Goal: Check status: Check status

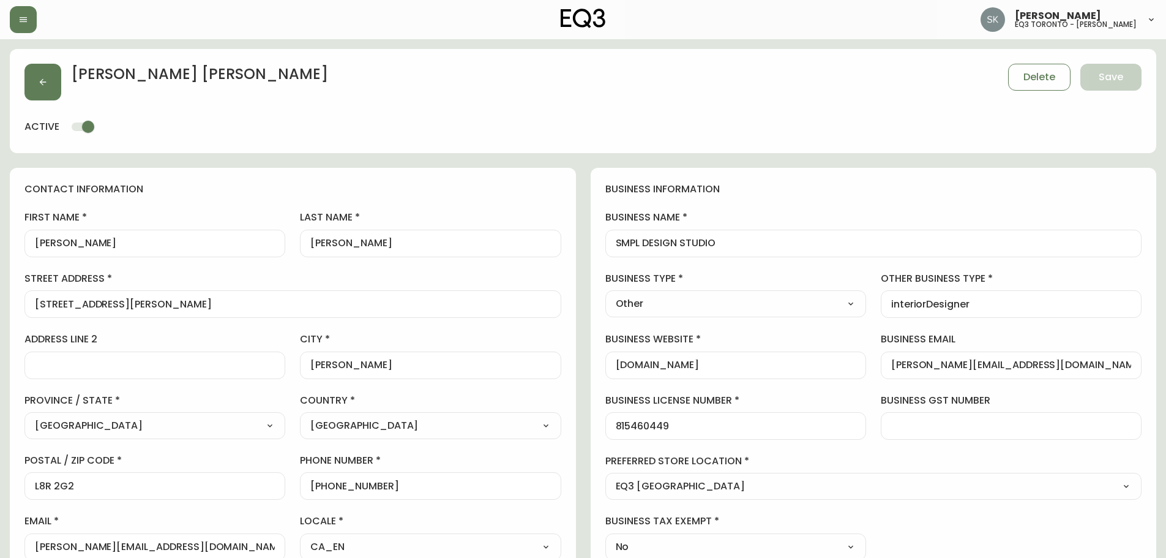
select select "ON"
select select "CA"
select select "CA_EN"
select select "Outreach from a Trade Rep"
select select "Other"
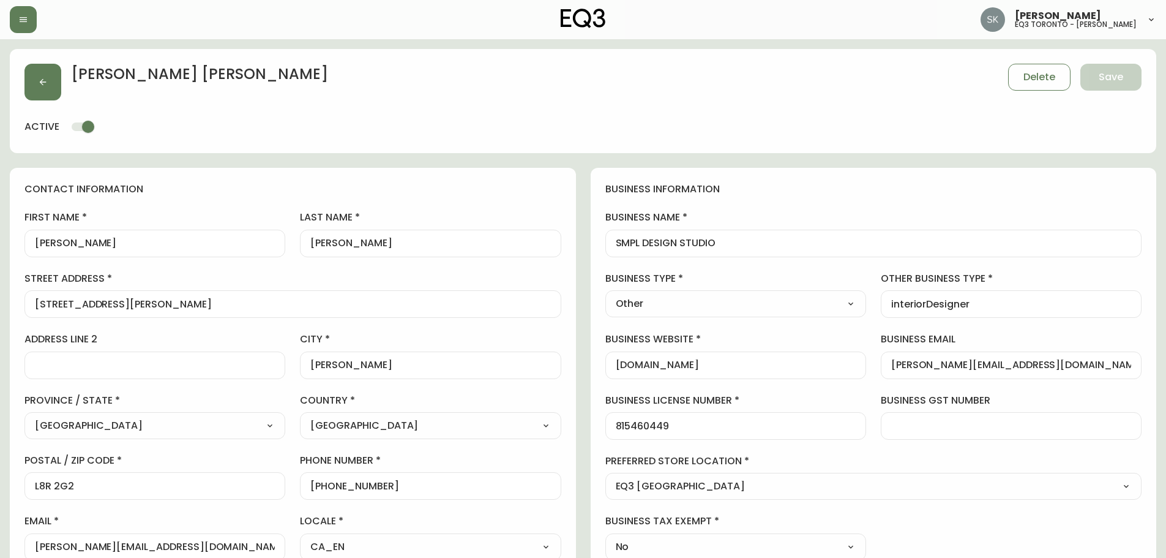
select select "cjw10z96q005b6gs00r6w7pwt"
select select "false"
click at [29, 24] on button "button" at bounding box center [23, 19] width 27 height 27
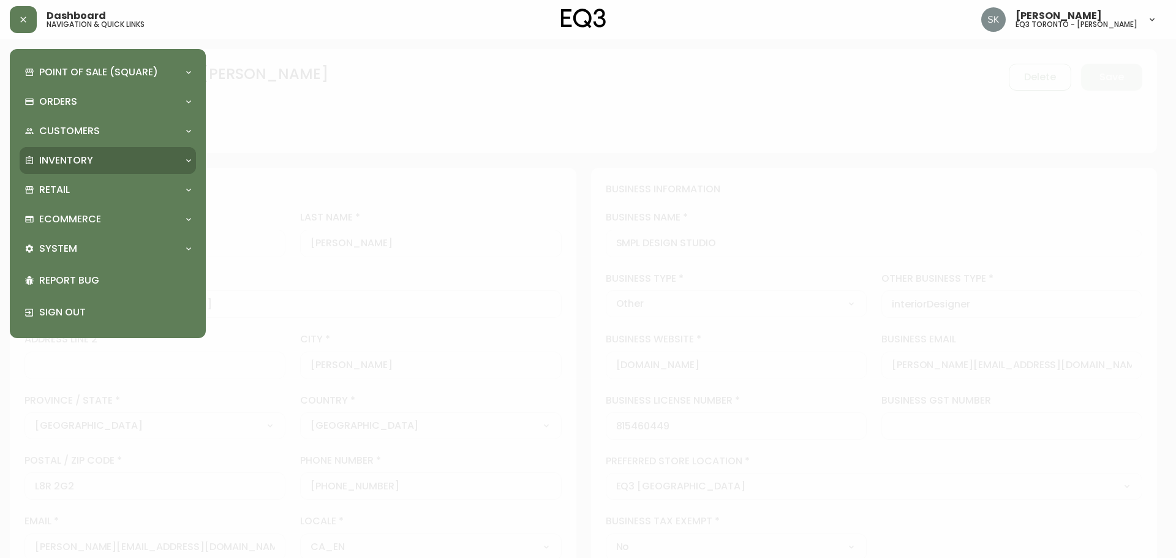
click at [85, 159] on p "Inventory" at bounding box center [66, 160] width 54 height 13
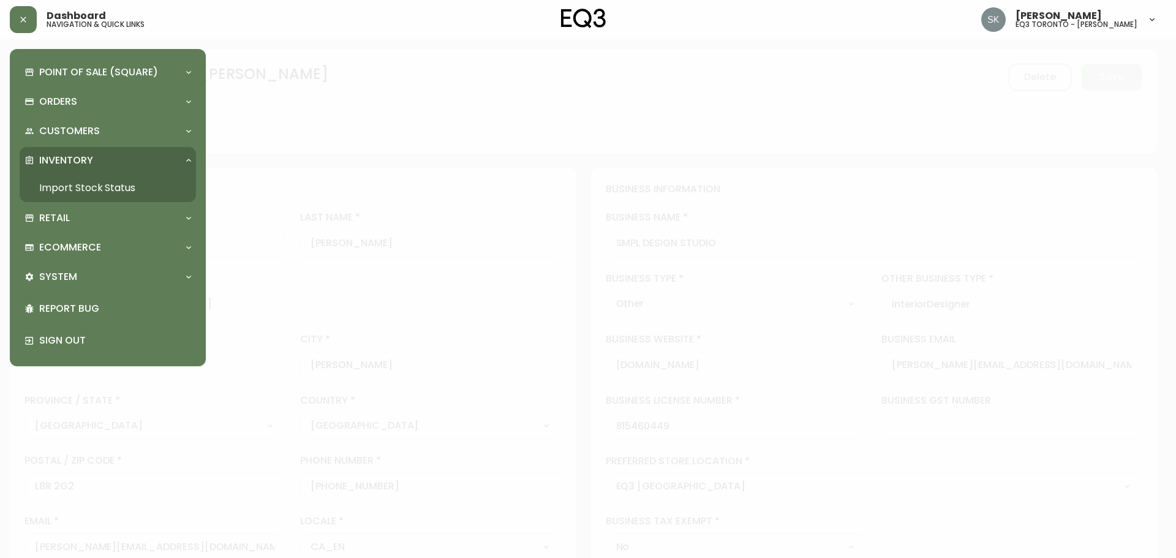
click at [83, 189] on link "Import Stock Status" at bounding box center [108, 188] width 176 height 28
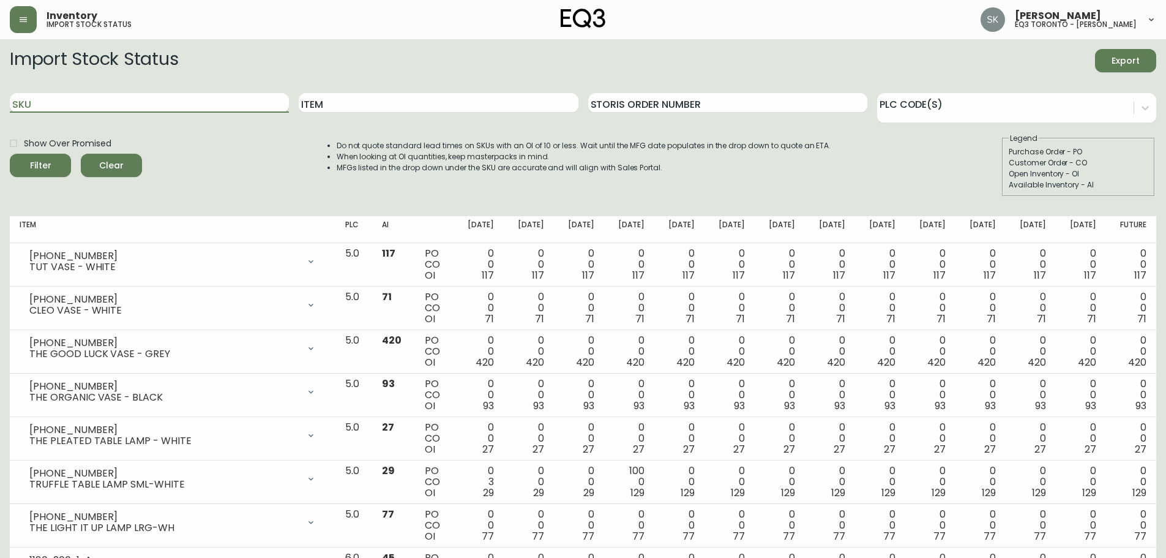
click at [126, 94] on input "SKU" at bounding box center [149, 103] width 279 height 20
paste input "[PHONE_NUMBER]"
click at [10, 154] on button "Filter" at bounding box center [40, 165] width 61 height 23
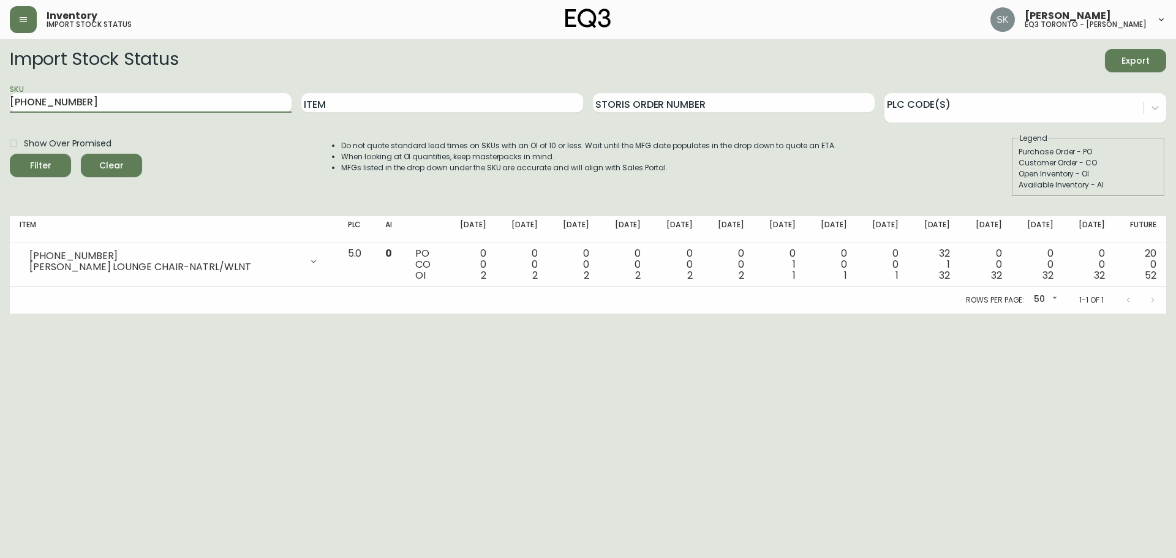
drag, startPoint x: 133, startPoint y: 106, endPoint x: 0, endPoint y: 74, distance: 136.6
click at [0, 74] on main "Import Stock Status Export SKU [PHONE_NUMBER] Item Storis Order Number PLC Code…" at bounding box center [588, 176] width 1176 height 274
paste input "3"
type input "[PHONE_NUMBER]"
click at [10, 154] on button "Filter" at bounding box center [40, 165] width 61 height 23
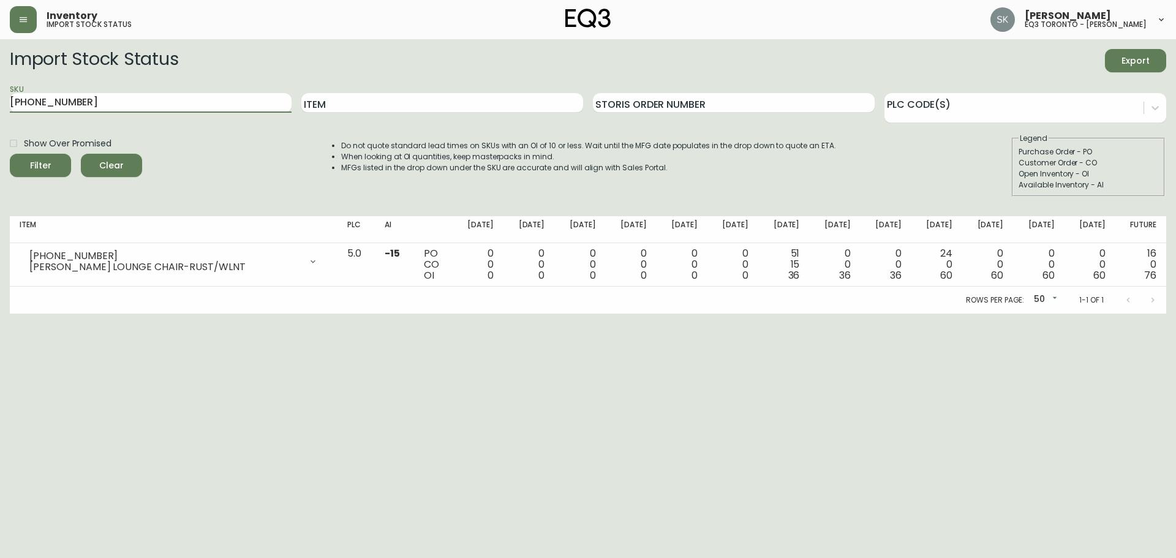
click at [870, 314] on html "Inventory import stock status [PERSON_NAME] eq3 toronto - [PERSON_NAME] Import …" at bounding box center [588, 157] width 1176 height 314
click at [828, 314] on html "Inventory import stock status [PERSON_NAME] eq3 toronto - [PERSON_NAME] Import …" at bounding box center [588, 157] width 1176 height 314
click at [653, 314] on html "Inventory import stock status [PERSON_NAME] eq3 toronto - [PERSON_NAME] Import …" at bounding box center [588, 157] width 1176 height 314
click at [731, 314] on html "Inventory import stock status [PERSON_NAME] eq3 toronto - [PERSON_NAME] Import …" at bounding box center [588, 157] width 1176 height 314
click at [648, 314] on html "Inventory import stock status [PERSON_NAME] eq3 toronto - [PERSON_NAME] Import …" at bounding box center [588, 157] width 1176 height 314
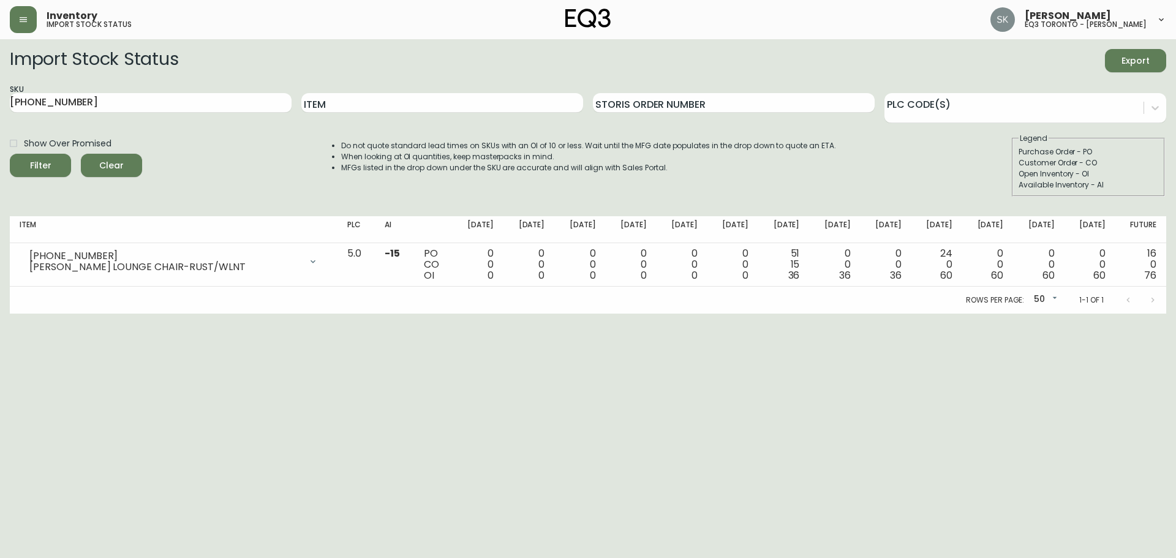
click at [802, 314] on html "Inventory import stock status [PERSON_NAME] eq3 toronto - [PERSON_NAME] Import …" at bounding box center [588, 157] width 1176 height 314
drag, startPoint x: 100, startPoint y: 97, endPoint x: 0, endPoint y: 99, distance: 99.8
click at [0, 99] on main "Import Stock Status Export SKU [PHONE_NUMBER] Item Storis Order Number PLC Code…" at bounding box center [588, 176] width 1176 height 274
paste input "[PHONE_NUMBER]"
click at [10, 154] on button "Filter" at bounding box center [40, 165] width 61 height 23
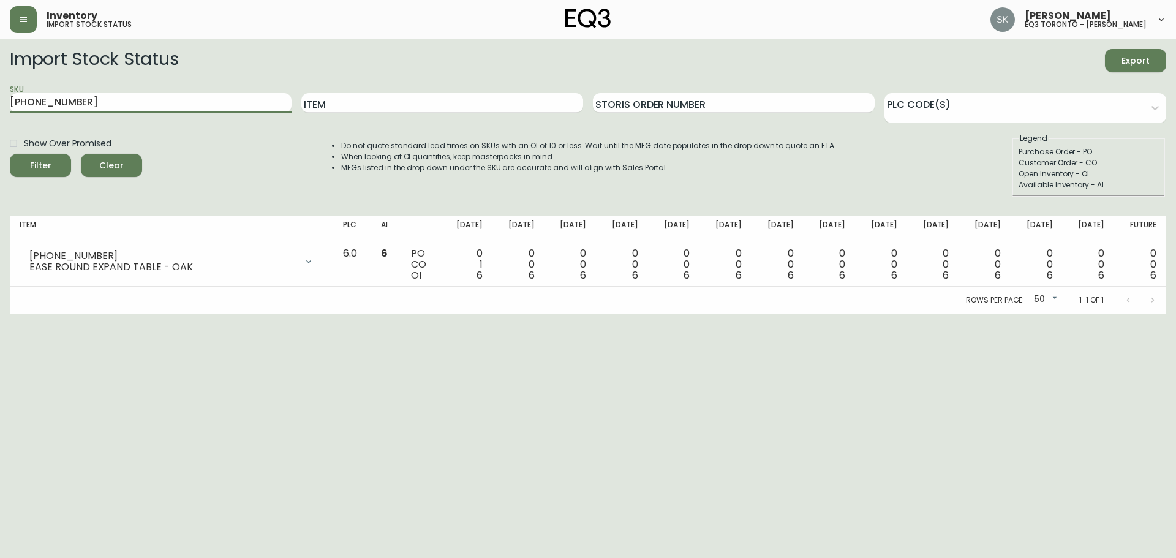
drag, startPoint x: 164, startPoint y: 110, endPoint x: 0, endPoint y: 107, distance: 164.1
click at [0, 107] on main "Import Stock Status Export SKU [PHONE_NUMBER] Item Storis Order Number PLC Code…" at bounding box center [588, 176] width 1176 height 274
paste input "1"
type input "[PHONE_NUMBER]"
click at [10, 154] on button "Filter" at bounding box center [40, 165] width 61 height 23
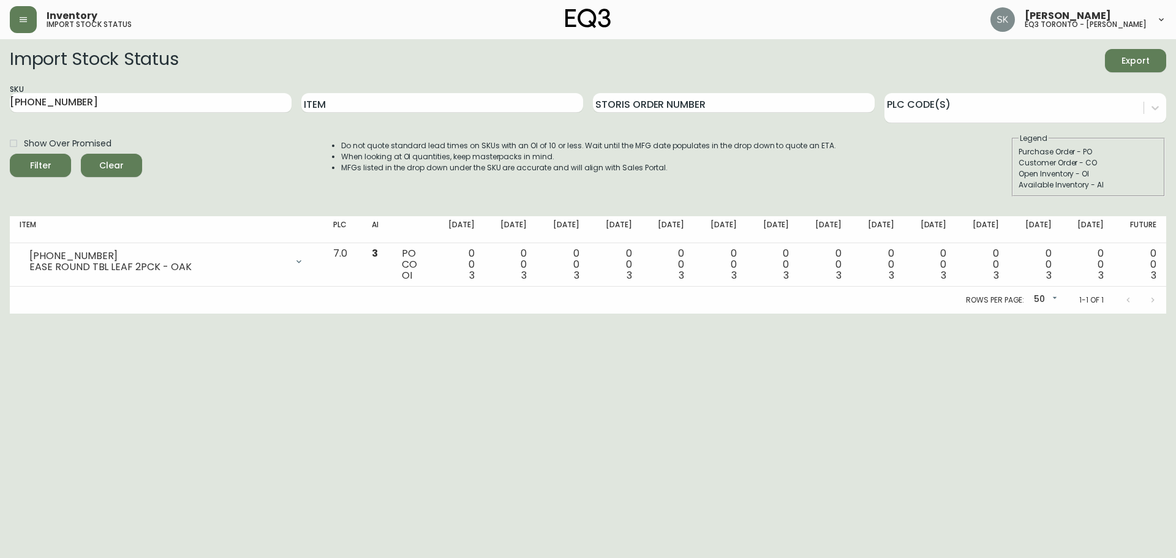
click at [582, 314] on html "Inventory import stock status [PERSON_NAME] eq3 toronto - [PERSON_NAME] Import …" at bounding box center [588, 157] width 1176 height 314
click at [600, 314] on html "Inventory import stock status [PERSON_NAME] eq3 toronto - [PERSON_NAME] Import …" at bounding box center [588, 157] width 1176 height 314
